Goal: Find specific page/section: Find specific page/section

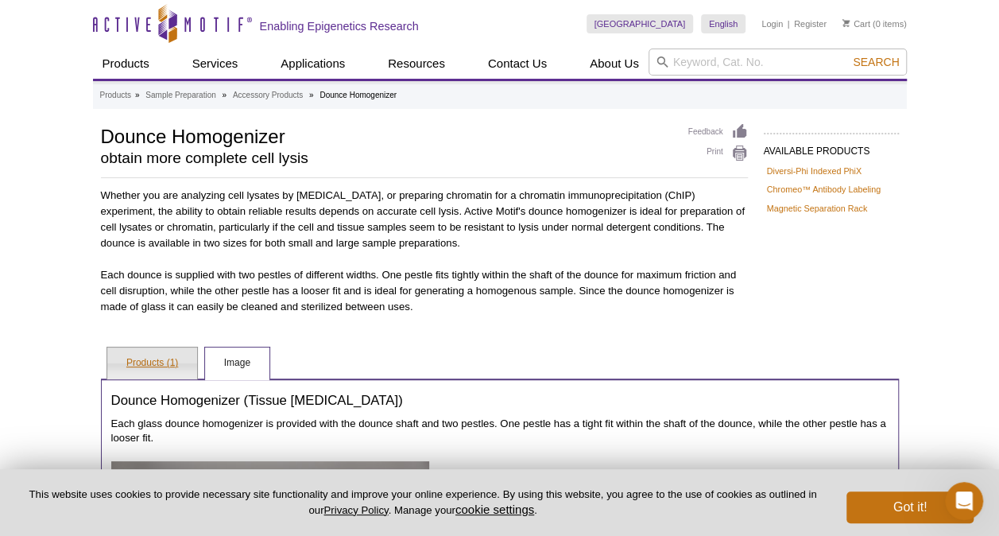
click at [157, 358] on link "Products (1)" at bounding box center [152, 363] width 90 height 32
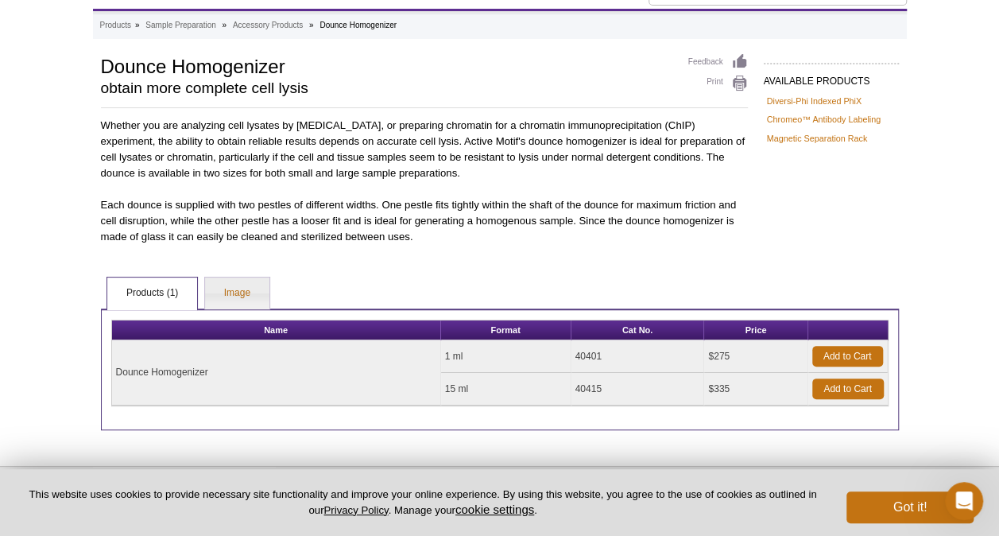
scroll to position [137, 0]
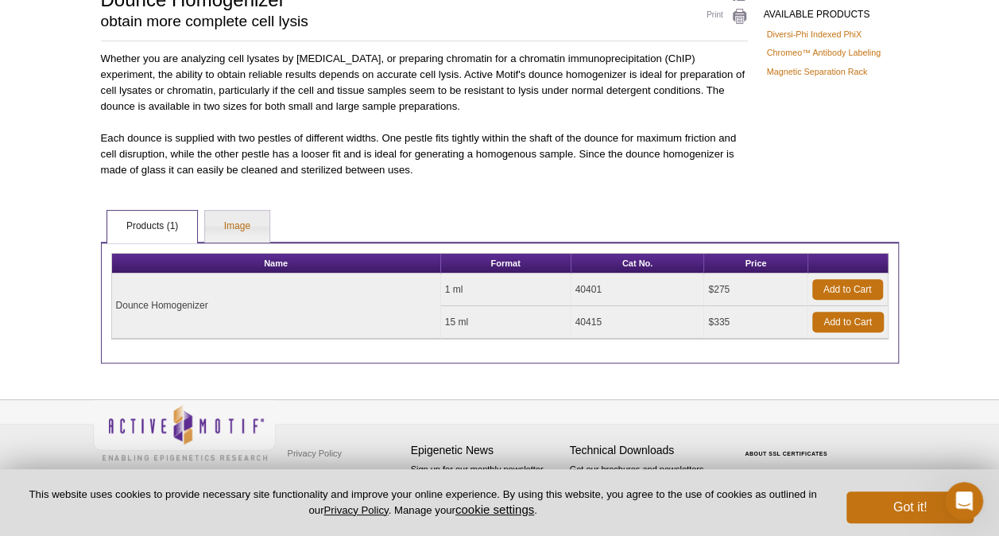
drag, startPoint x: 610, startPoint y: 285, endPoint x: 578, endPoint y: 285, distance: 32.6
click at [578, 285] on td "40401" at bounding box center [638, 289] width 134 height 33
copy td "40401"
drag, startPoint x: 215, startPoint y: 304, endPoint x: 110, endPoint y: 302, distance: 105.7
click at [111, 302] on table "Name Format Cat No. Price Dounce Homogenizer 1 ml 40401 $275 Add to Cart 15 ml …" at bounding box center [499, 296] width 777 height 87
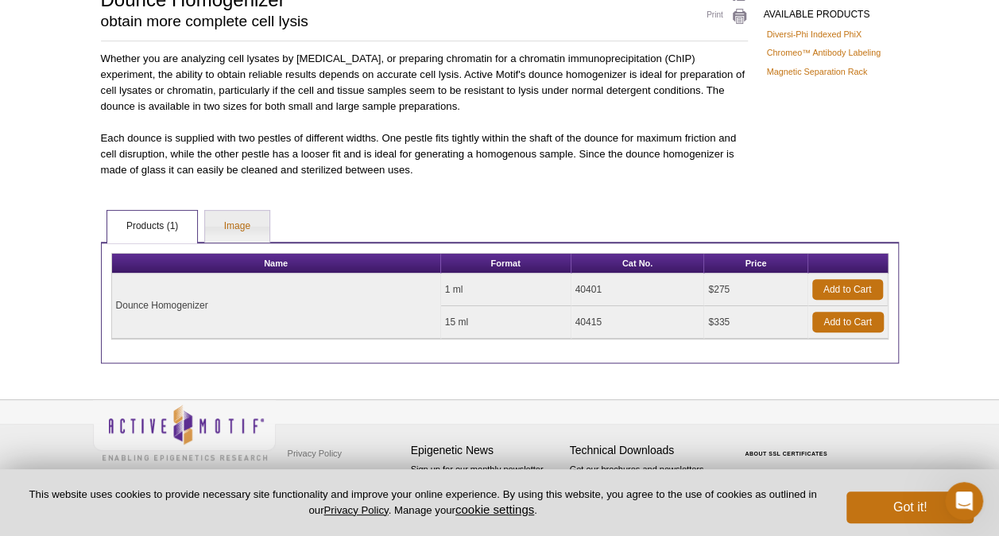
copy div "Name Format Cat No. Price Dounce Homogenizer"
click at [181, 361] on div "Active Motif Logo Enabling Epigenetics Research 0 Search Skip to content Active…" at bounding box center [499, 200] width 999 height 675
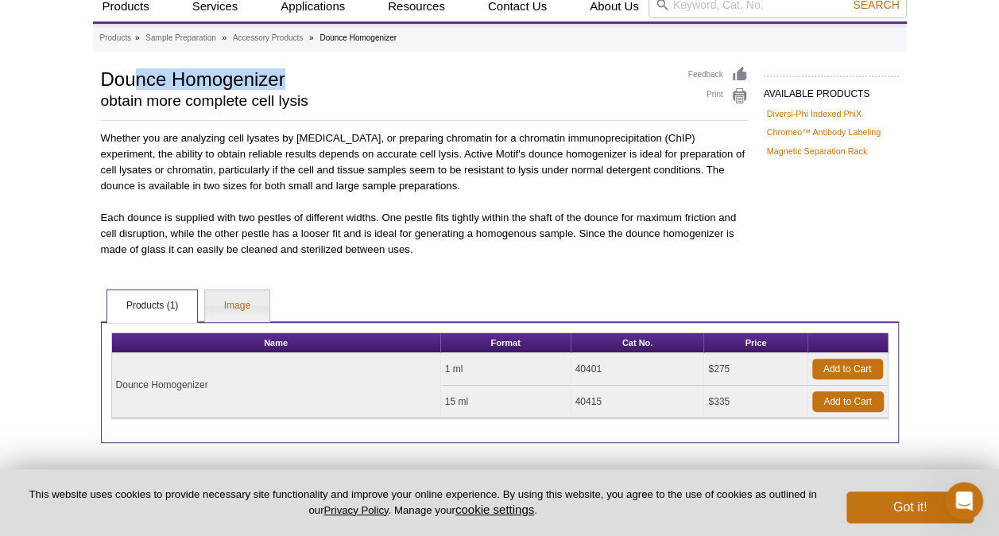
drag, startPoint x: 297, startPoint y: 71, endPoint x: 126, endPoint y: 77, distance: 171.8
click at [126, 77] on h1 "Dounce Homogenizer" at bounding box center [386, 78] width 571 height 24
drag, startPoint x: 126, startPoint y: 77, endPoint x: 100, endPoint y: 77, distance: 25.4
click at [101, 77] on h1 "Dounce Homogenizer" at bounding box center [386, 78] width 571 height 24
drag, startPoint x: 102, startPoint y: 78, endPoint x: 287, endPoint y: 80, distance: 185.2
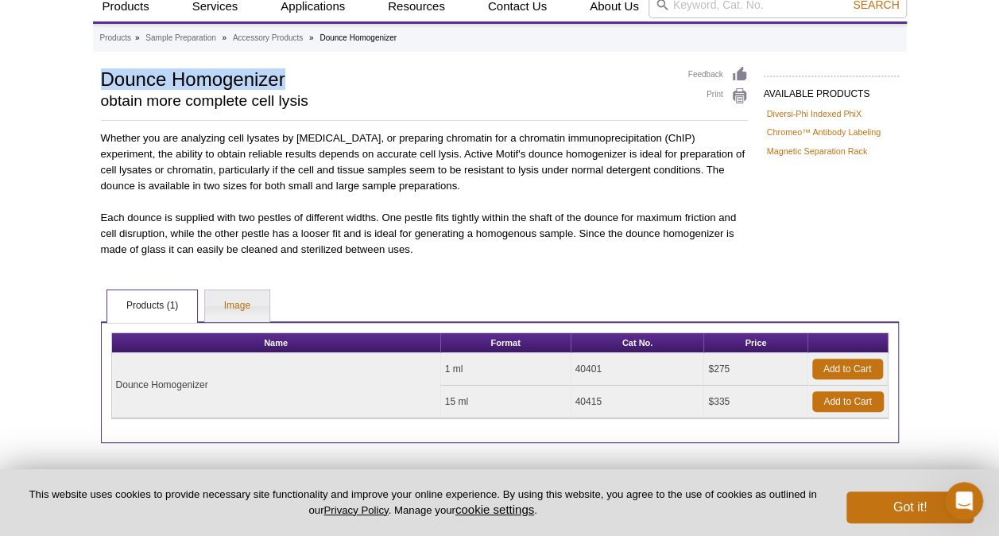
click at [287, 80] on h1 "Dounce Homogenizer" at bounding box center [386, 78] width 571 height 24
copy h1 "Dounce Homogenizer"
